Goal: Transaction & Acquisition: Purchase product/service

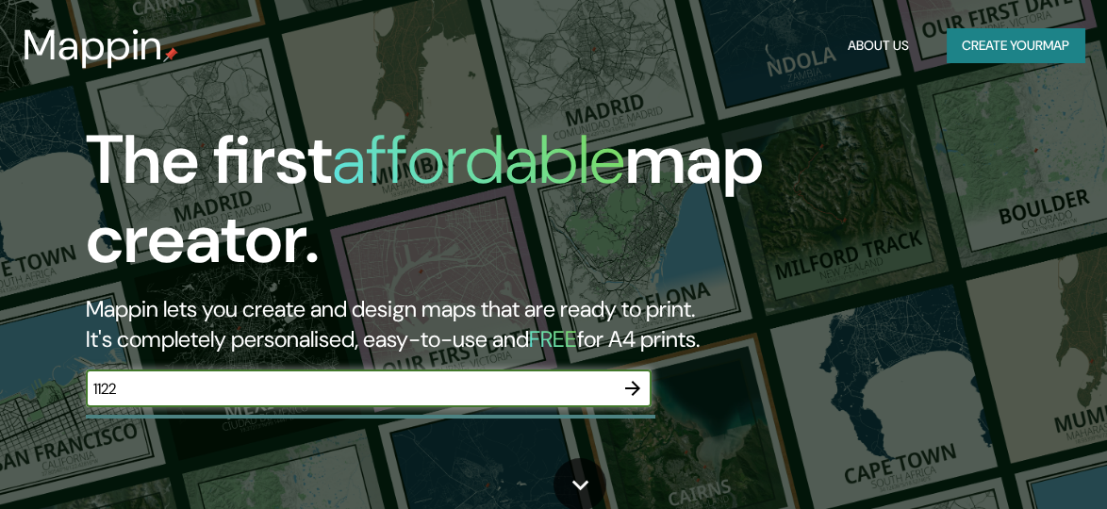
type input "1122"
click at [632, 391] on icon "button" at bounding box center [632, 388] width 23 height 23
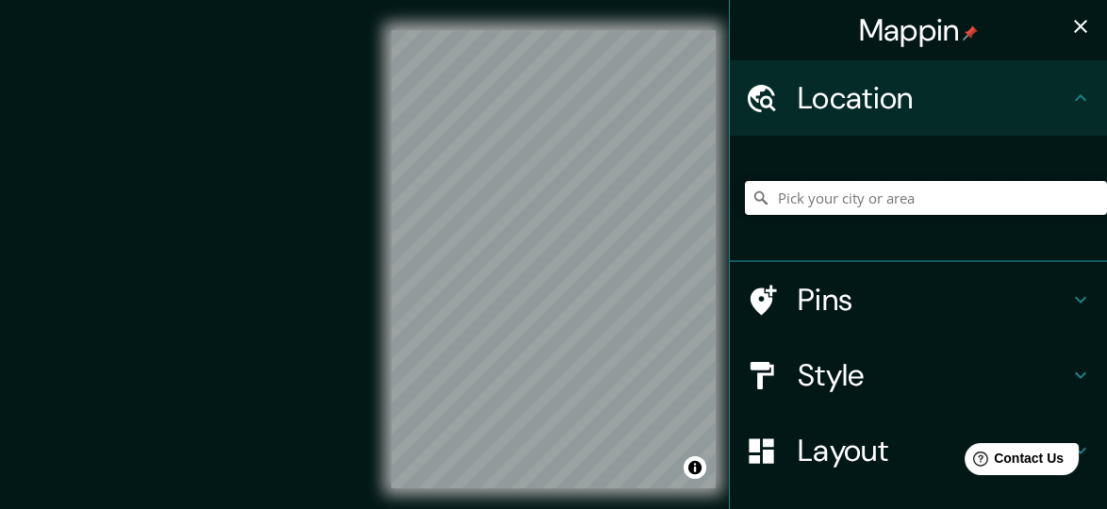
click at [805, 201] on input "Pick your city or area" at bounding box center [926, 198] width 362 height 34
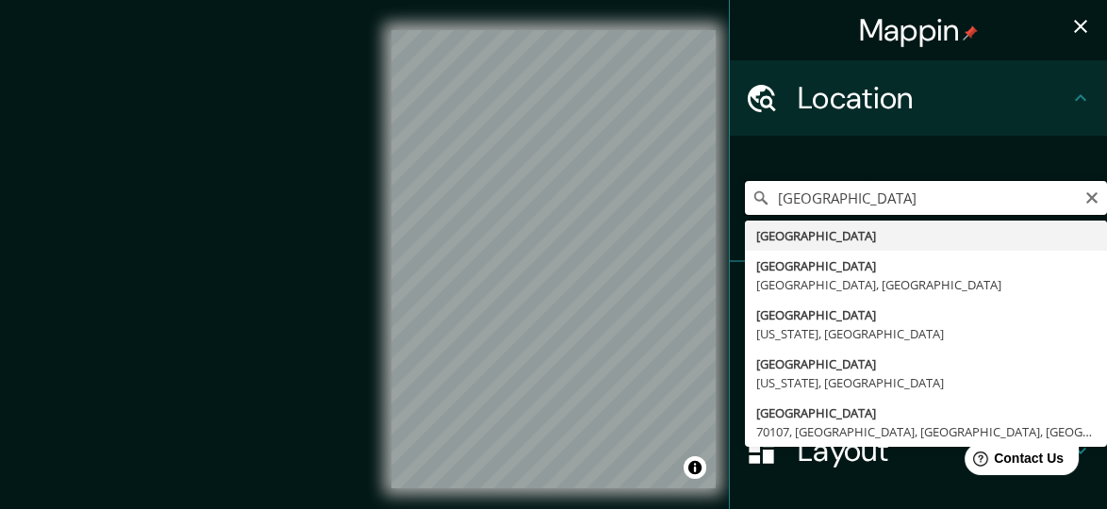
click at [829, 196] on input "[GEOGRAPHIC_DATA]" at bounding box center [926, 198] width 362 height 34
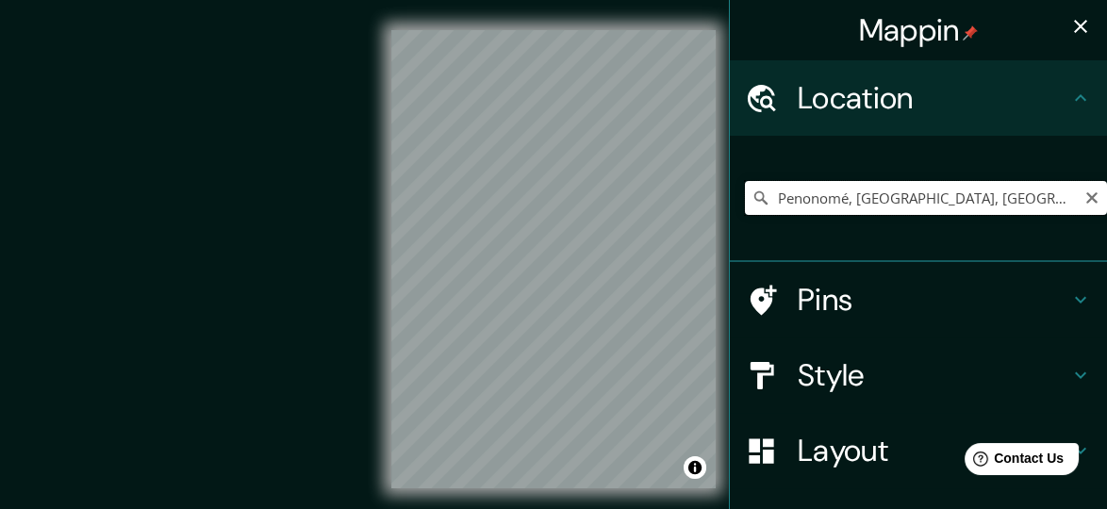
click at [1032, 194] on input "Penonomé, [GEOGRAPHIC_DATA], [GEOGRAPHIC_DATA]" at bounding box center [926, 198] width 362 height 34
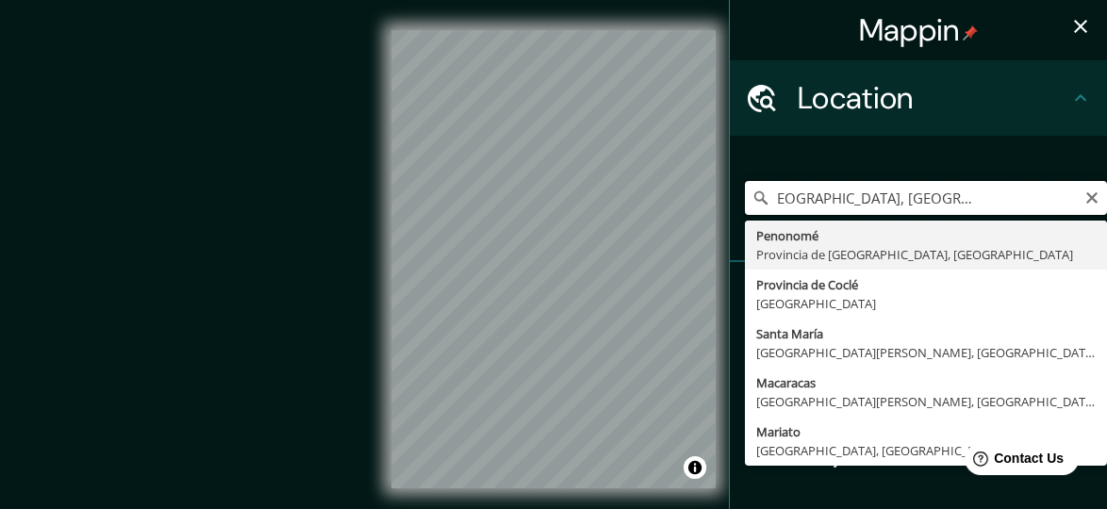
scroll to position [0, 98]
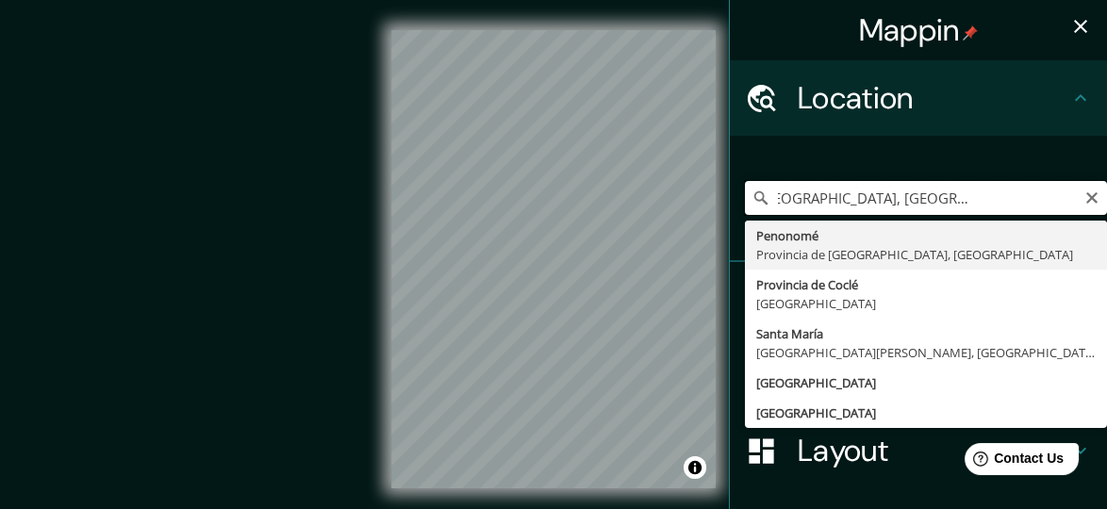
type input "Penonomé, [GEOGRAPHIC_DATA], [GEOGRAPHIC_DATA]"
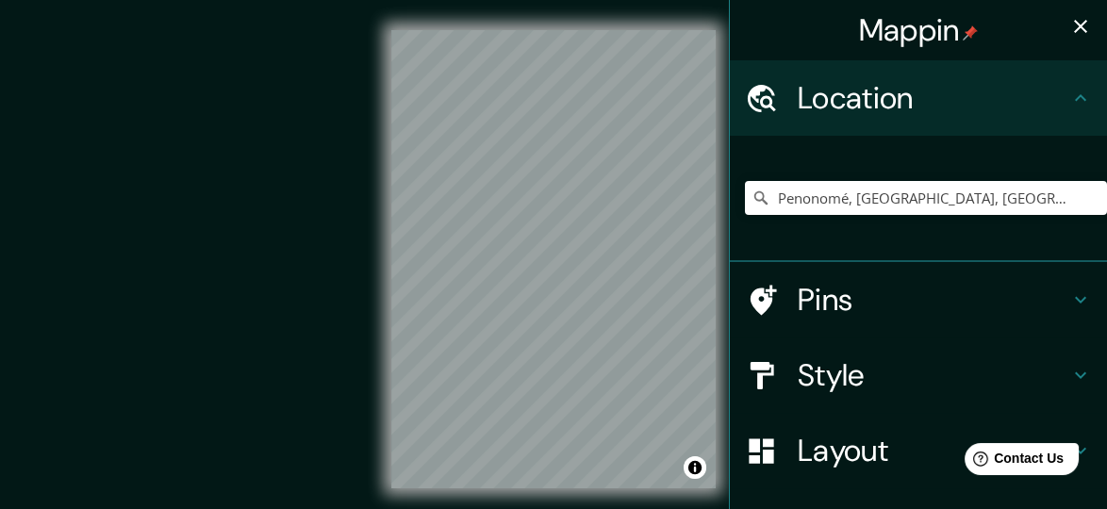
click at [1069, 26] on icon "button" at bounding box center [1080, 26] width 23 height 23
